Goal: Use online tool/utility: Utilize a website feature to perform a specific function

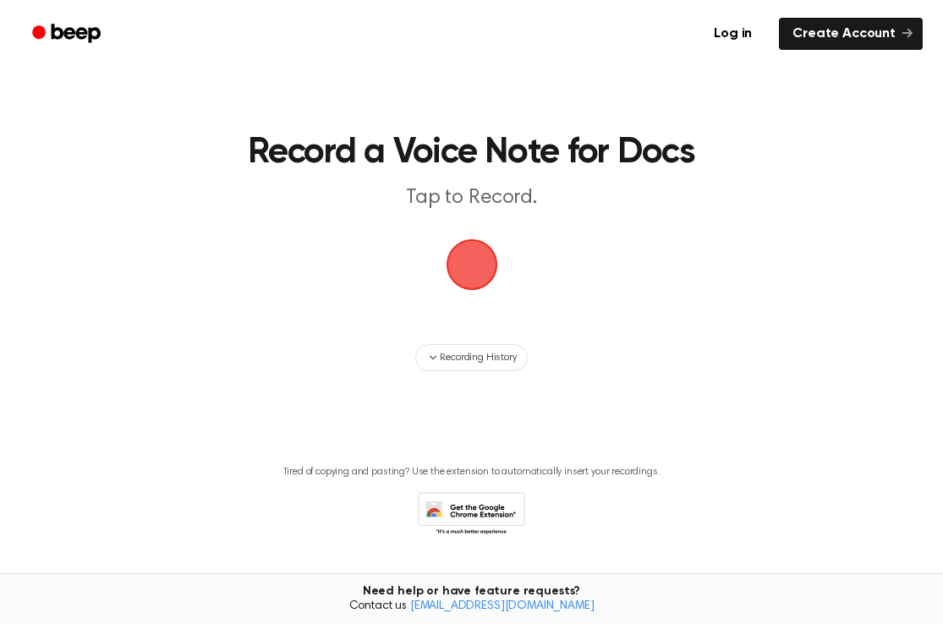
click at [478, 276] on span "button" at bounding box center [472, 265] width 52 height 52
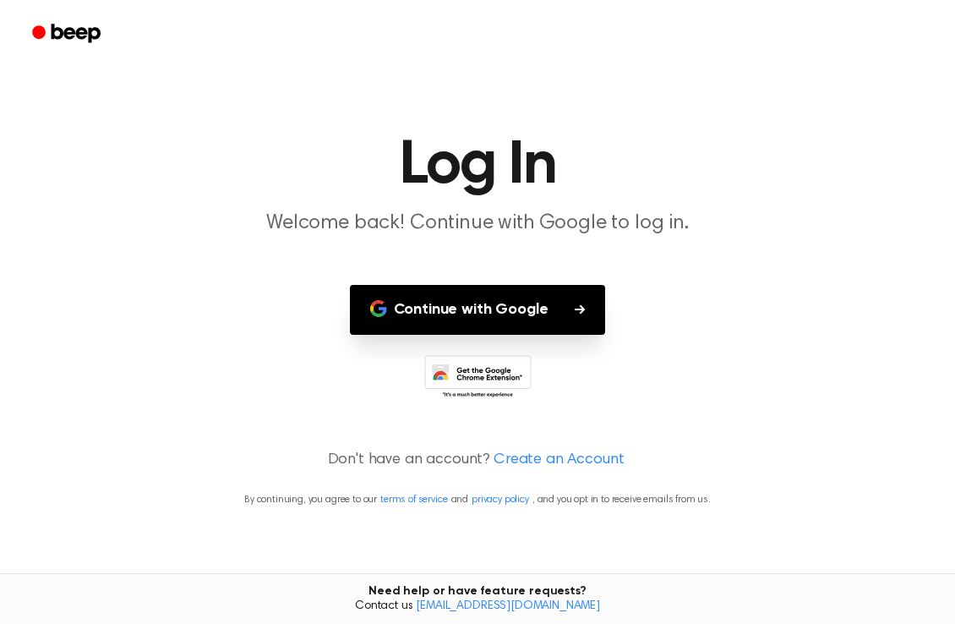
click at [491, 331] on button "Continue with Google" at bounding box center [478, 310] width 256 height 50
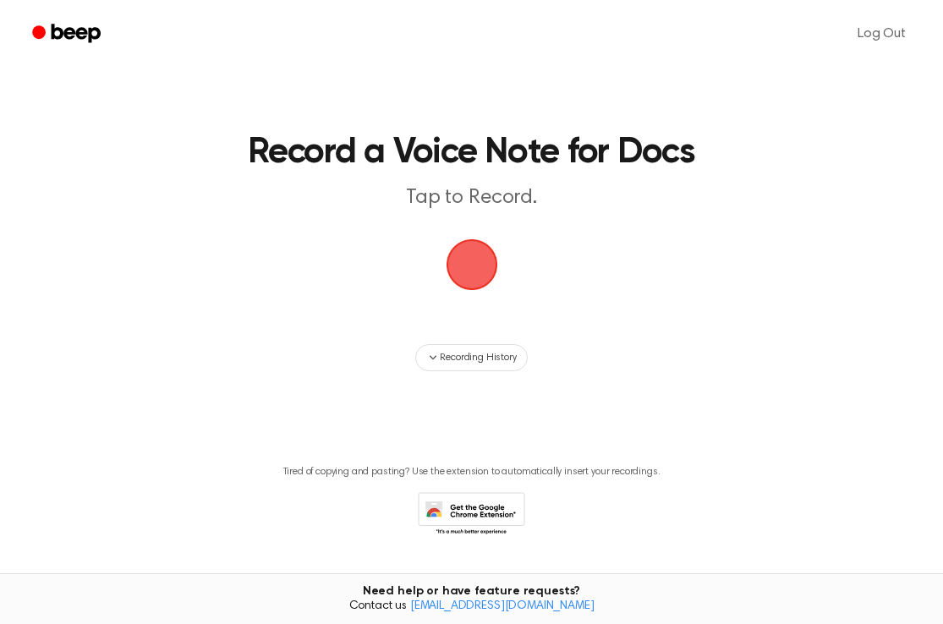
click at [454, 274] on span "button" at bounding box center [471, 265] width 55 height 55
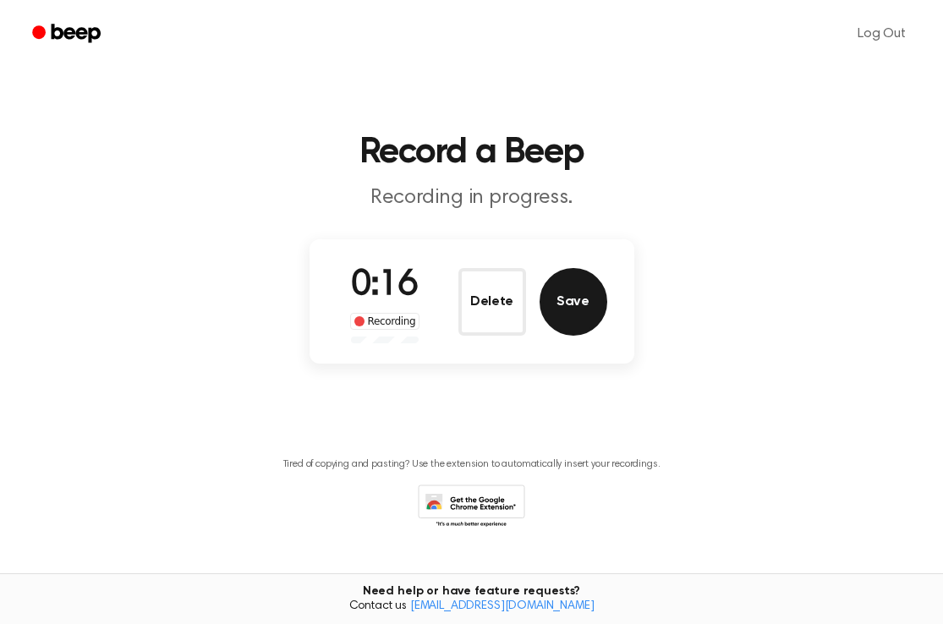
click at [555, 303] on button "Save" at bounding box center [573, 302] width 68 height 68
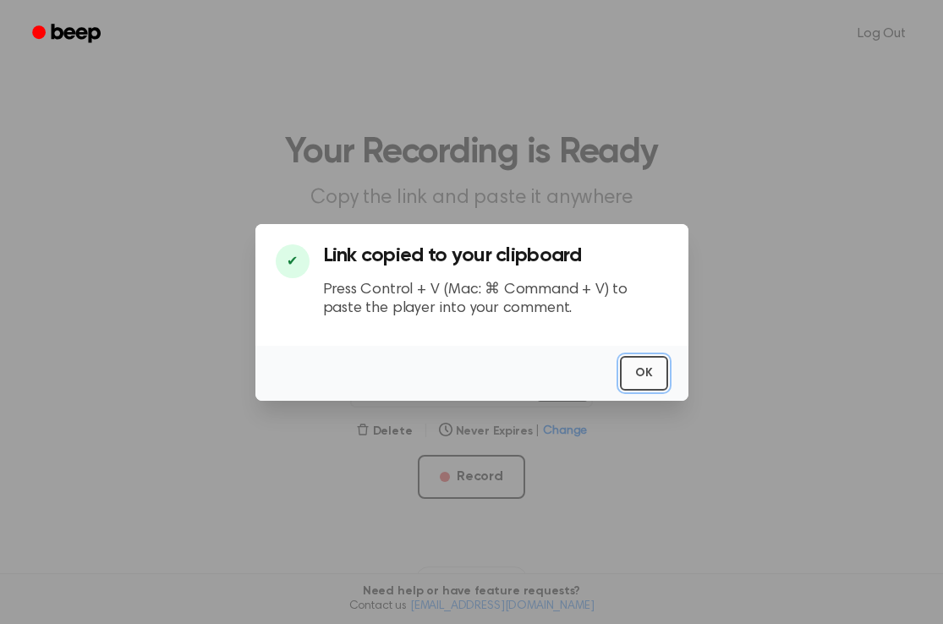
click at [632, 384] on button "OK" at bounding box center [644, 373] width 48 height 35
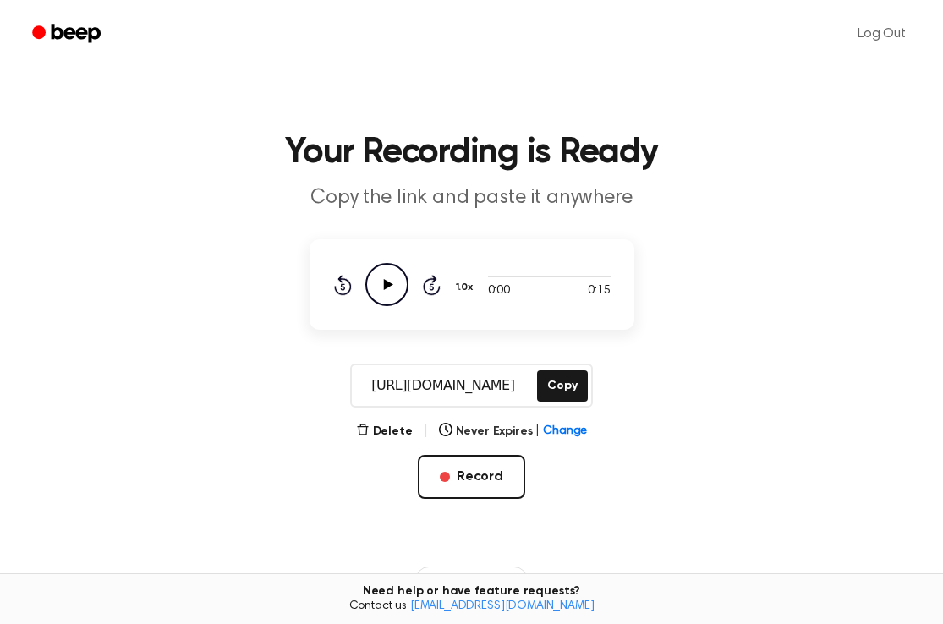
click at [460, 380] on input "[URL][DOMAIN_NAME]" at bounding box center [443, 385] width 182 height 41
click at [871, 41] on link "Log Out" at bounding box center [881, 34] width 82 height 41
